Goal: Transaction & Acquisition: Purchase product/service

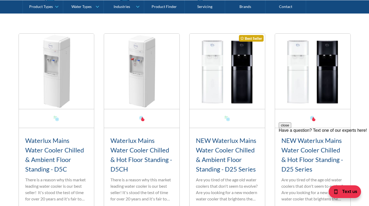
click at [50, 58] on img at bounding box center [56, 71] width 75 height 75
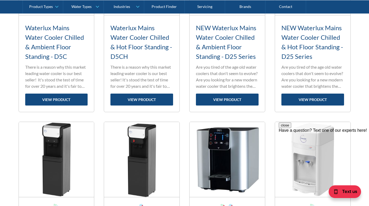
scroll to position [304, 0]
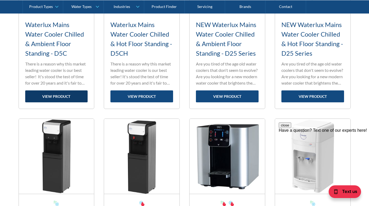
click at [54, 95] on link "view product" at bounding box center [56, 96] width 63 height 12
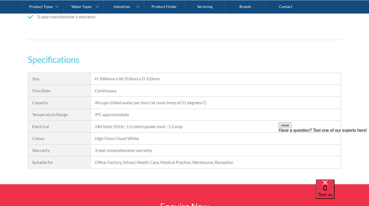
scroll to position [425, 0]
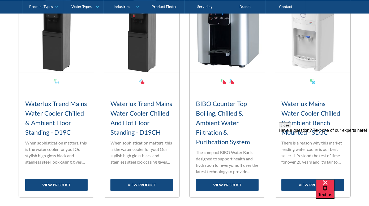
scroll to position [426, 0]
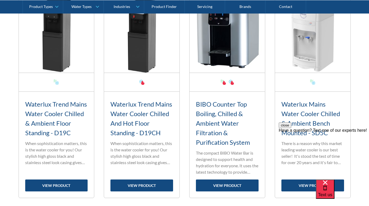
click at [311, 37] on img at bounding box center [312, 35] width 75 height 75
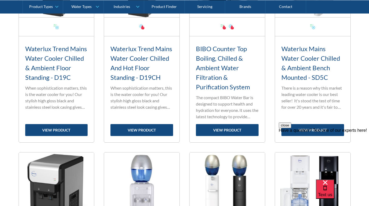
scroll to position [483, 0]
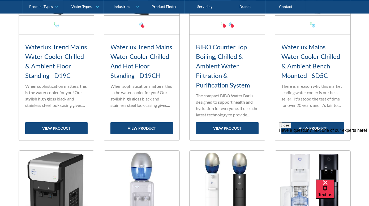
click at [310, 128] on div "close Have a question? Text one of our experts here!" at bounding box center [324, 155] width 90 height 64
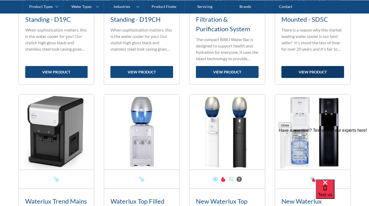
scroll to position [539, 0]
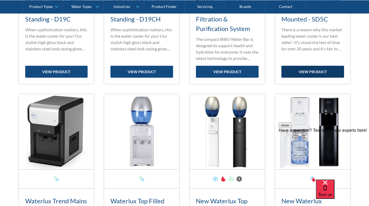
click at [318, 73] on link "view product" at bounding box center [312, 72] width 63 height 12
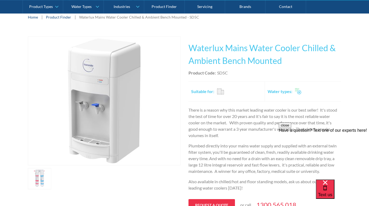
scroll to position [84, 0]
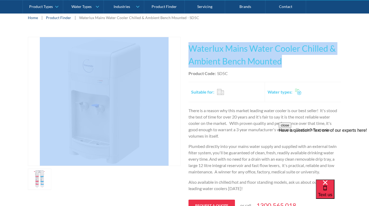
drag, startPoint x: 293, startPoint y: 64, endPoint x: 178, endPoint y: 48, distance: 115.9
click at [178, 48] on div "Play video Fits Most Brands Best Seller No items found. This tap design is incl…" at bounding box center [184, 136] width 313 height 198
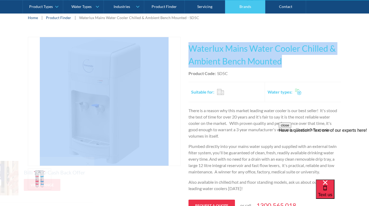
copy div "Fits Most Brands Best Seller No items found. This tap design is included in our…"
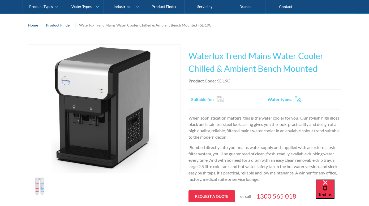
click at [37, 83] on link "Fits Most Brands Best Seller" at bounding box center [104, 108] width 153 height 129
